Goal: Task Accomplishment & Management: Use online tool/utility

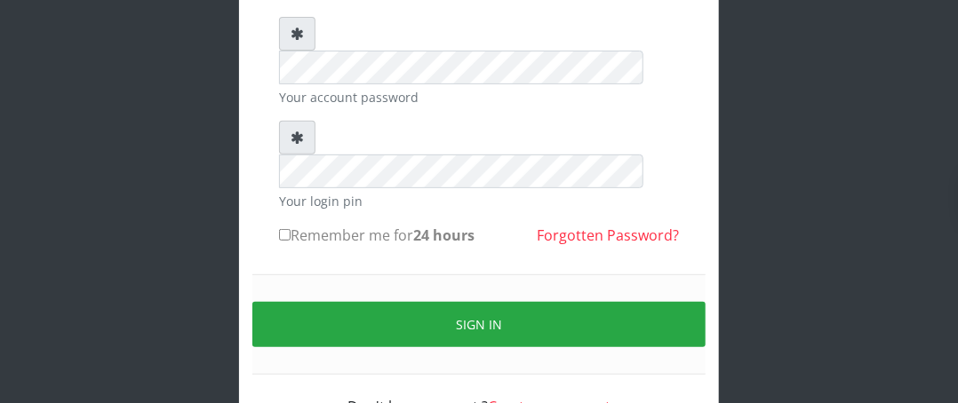
scroll to position [208, 0]
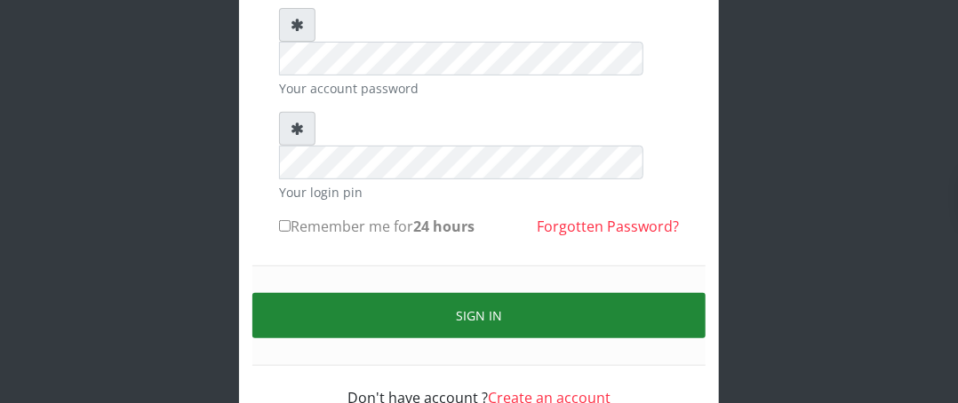
click at [536, 293] on button "Sign in" at bounding box center [478, 315] width 453 height 45
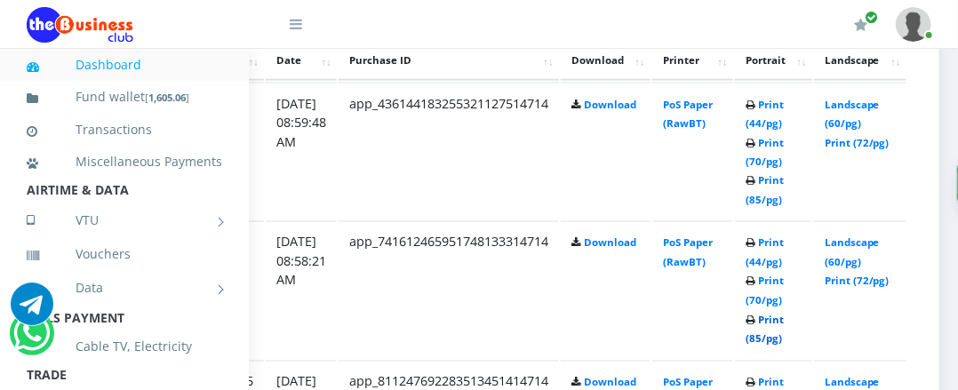
scroll to position [1002, 328]
